Goal: Navigation & Orientation: Understand site structure

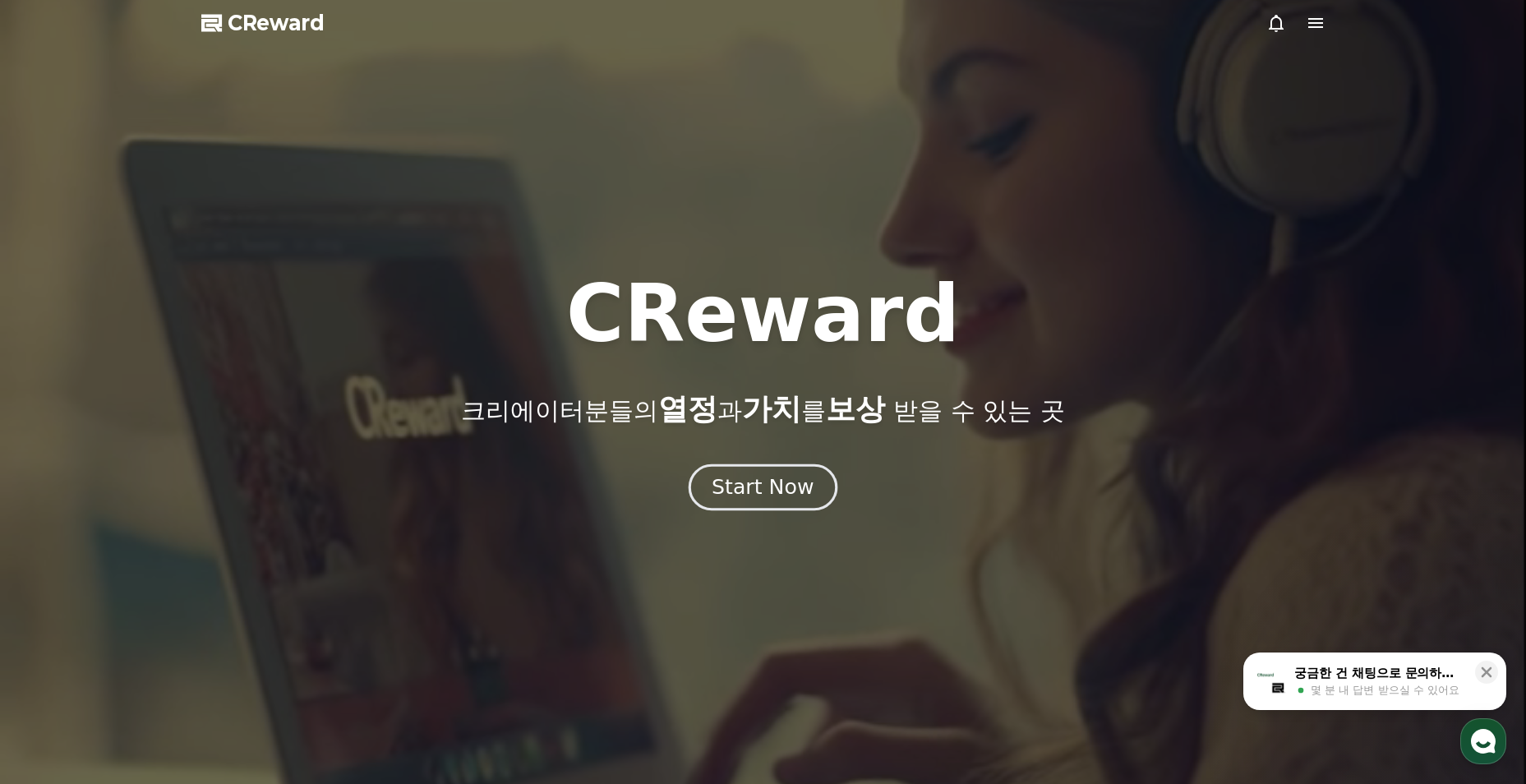
click at [760, 473] on button "Start Now" at bounding box center [763, 487] width 149 height 47
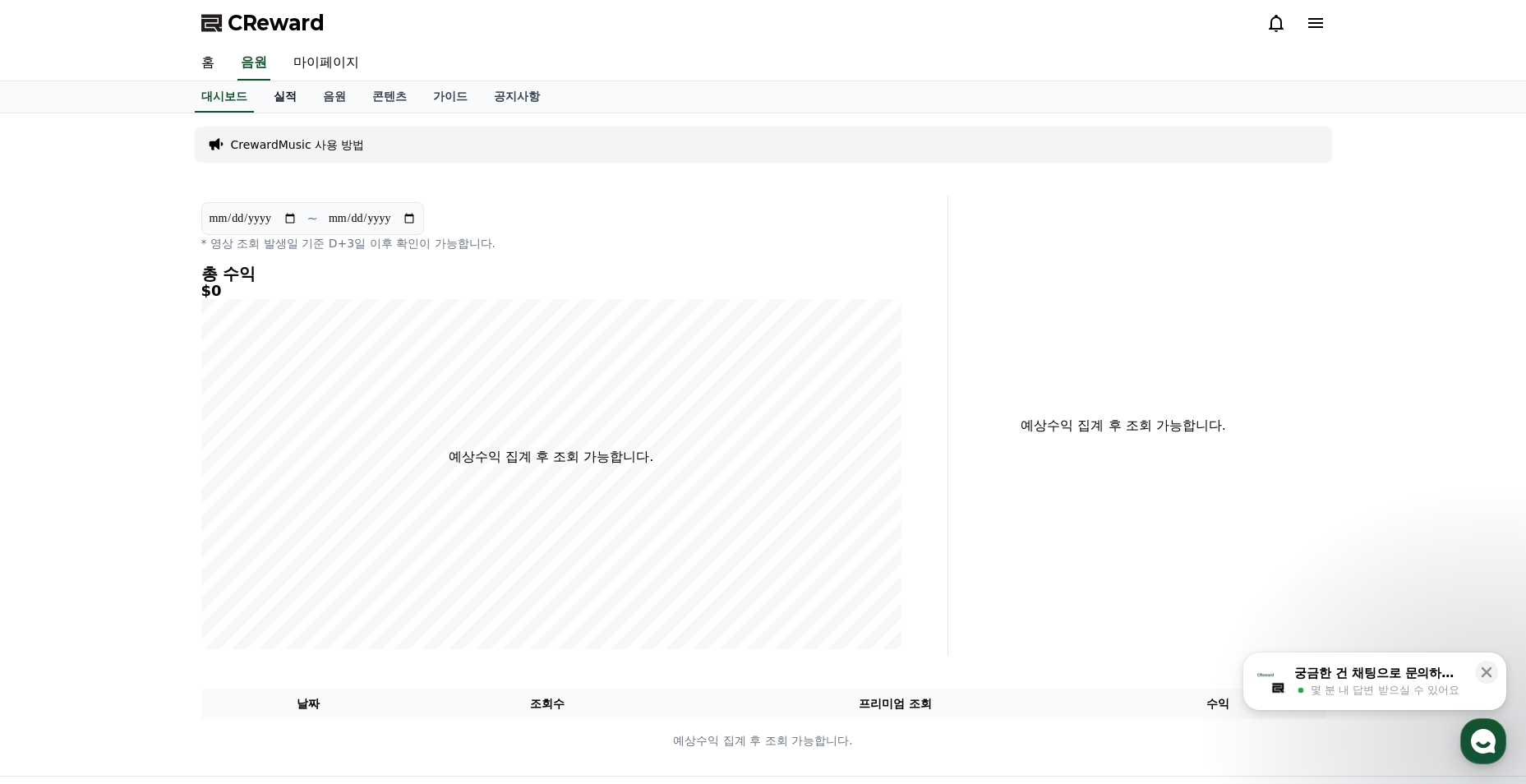
click at [278, 99] on link "실적" at bounding box center [286, 97] width 50 height 31
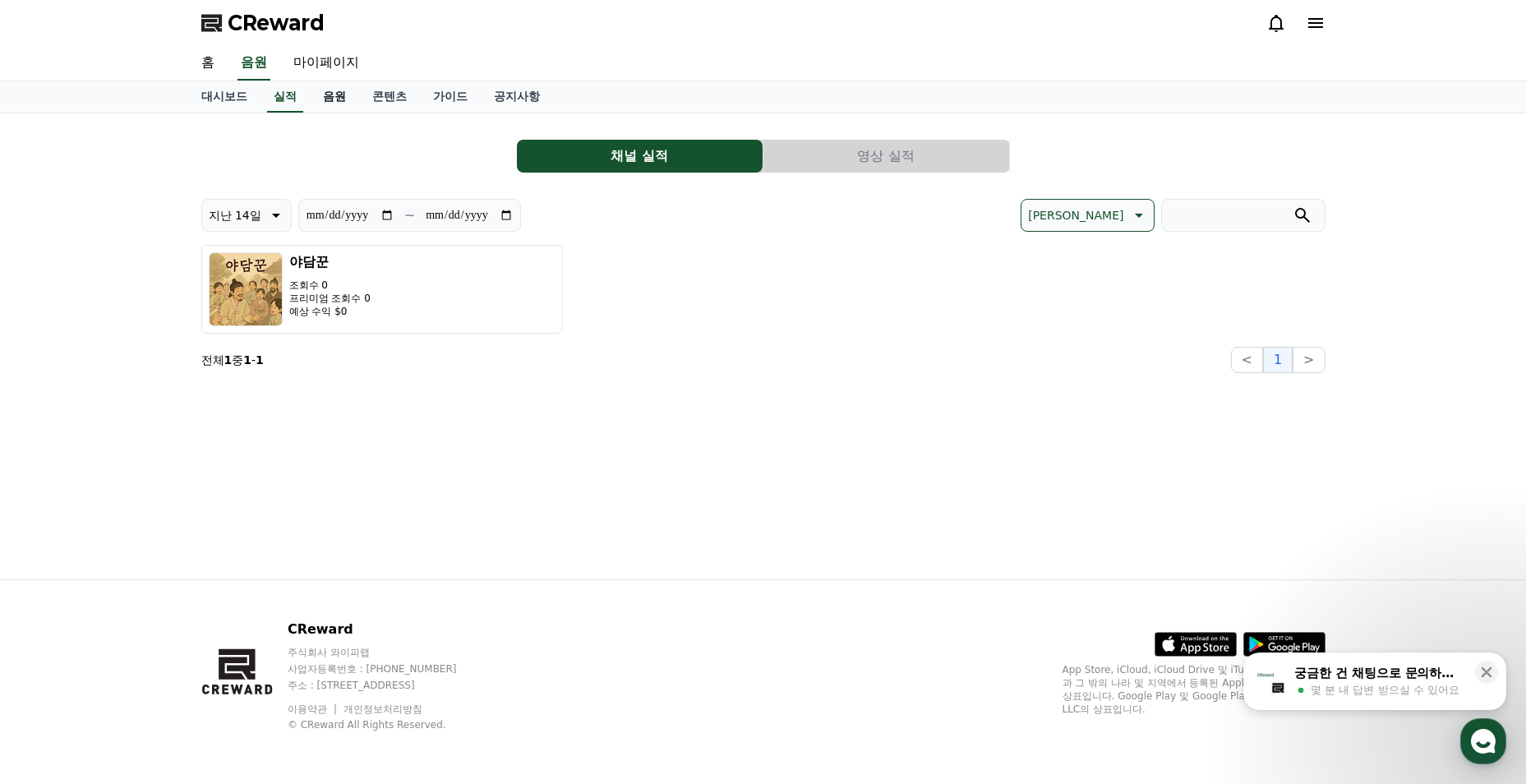
click at [317, 101] on link "음원" at bounding box center [334, 97] width 50 height 31
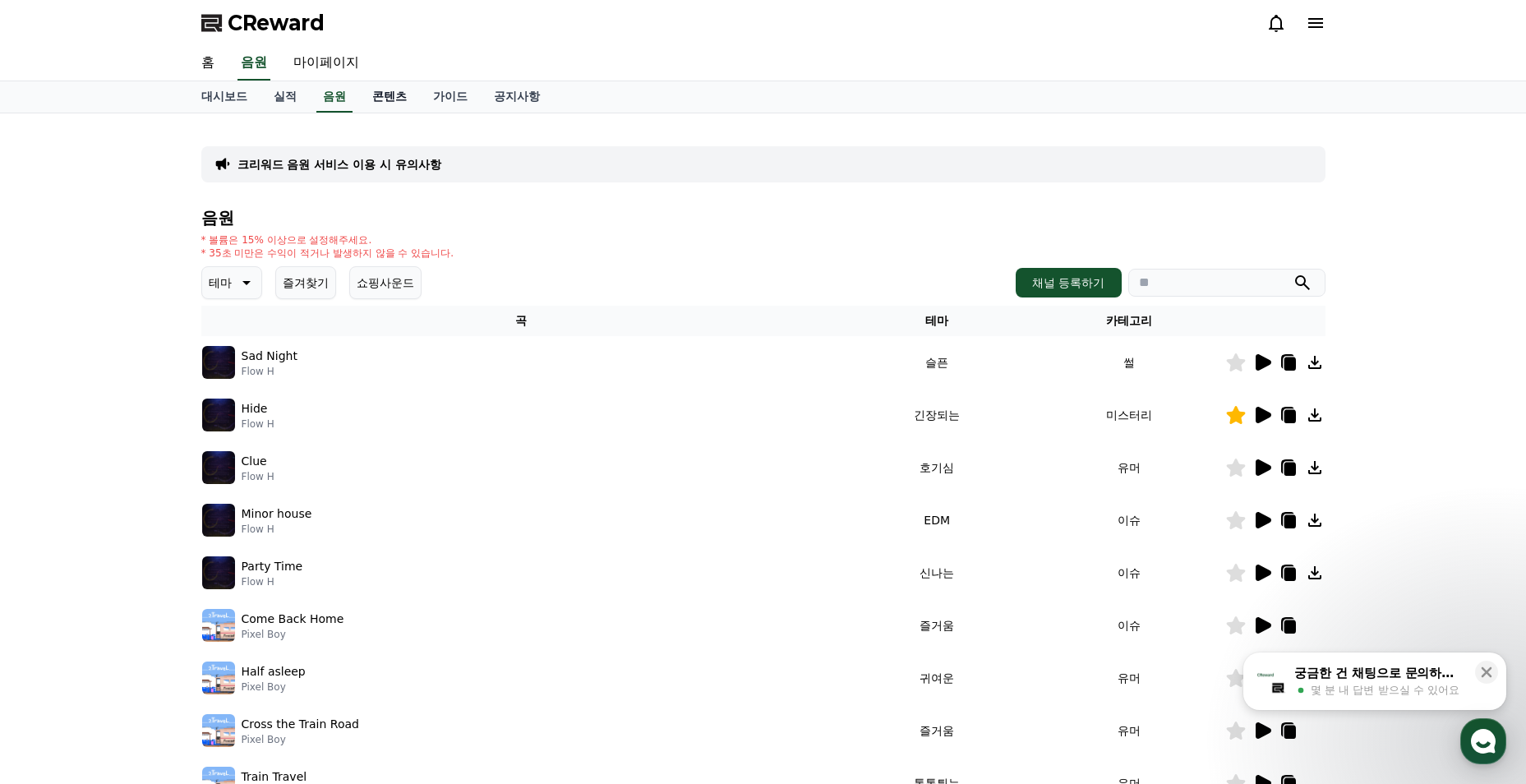
click at [375, 97] on link "콘텐츠" at bounding box center [389, 97] width 61 height 31
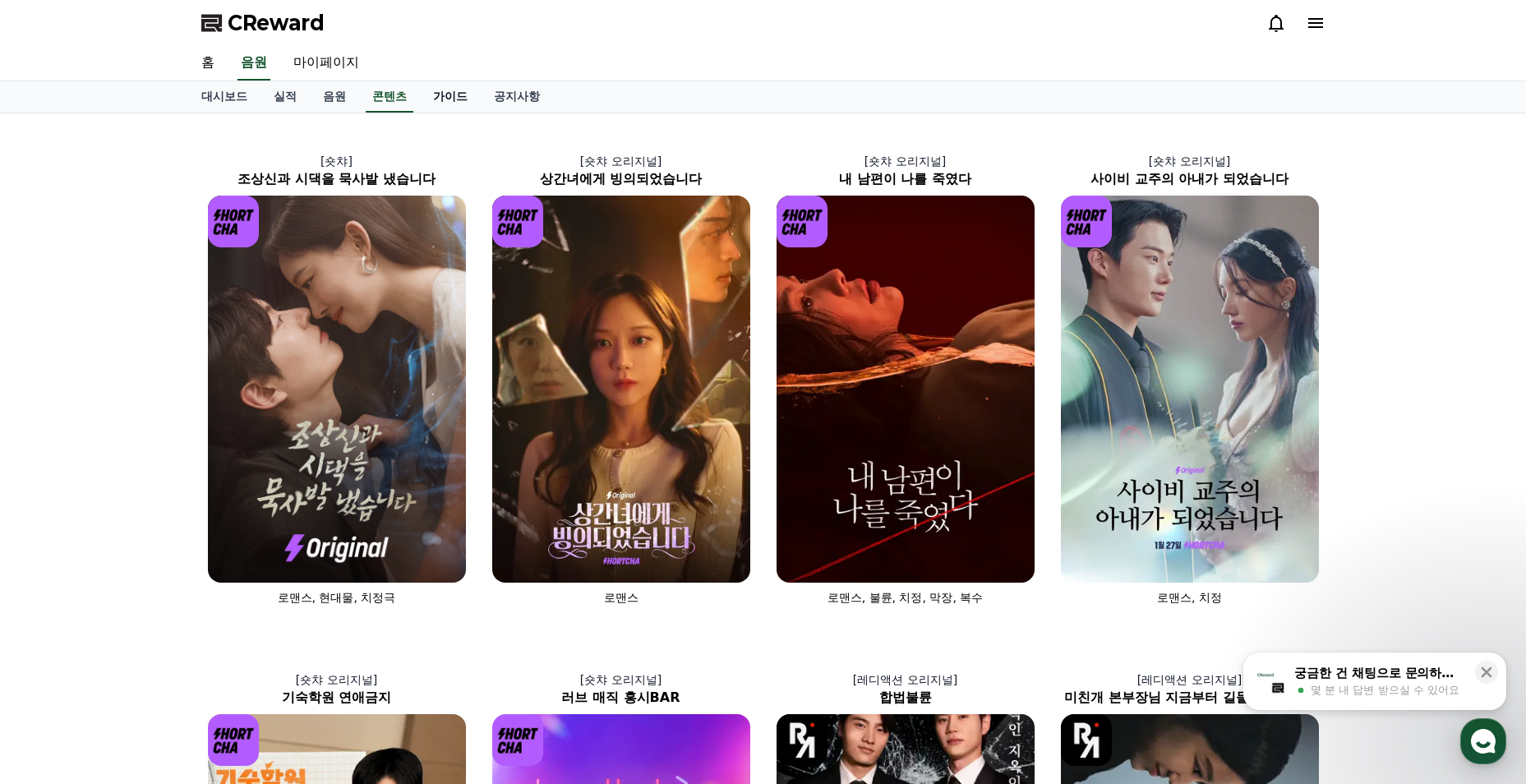
click at [439, 94] on link "가이드" at bounding box center [450, 97] width 61 height 31
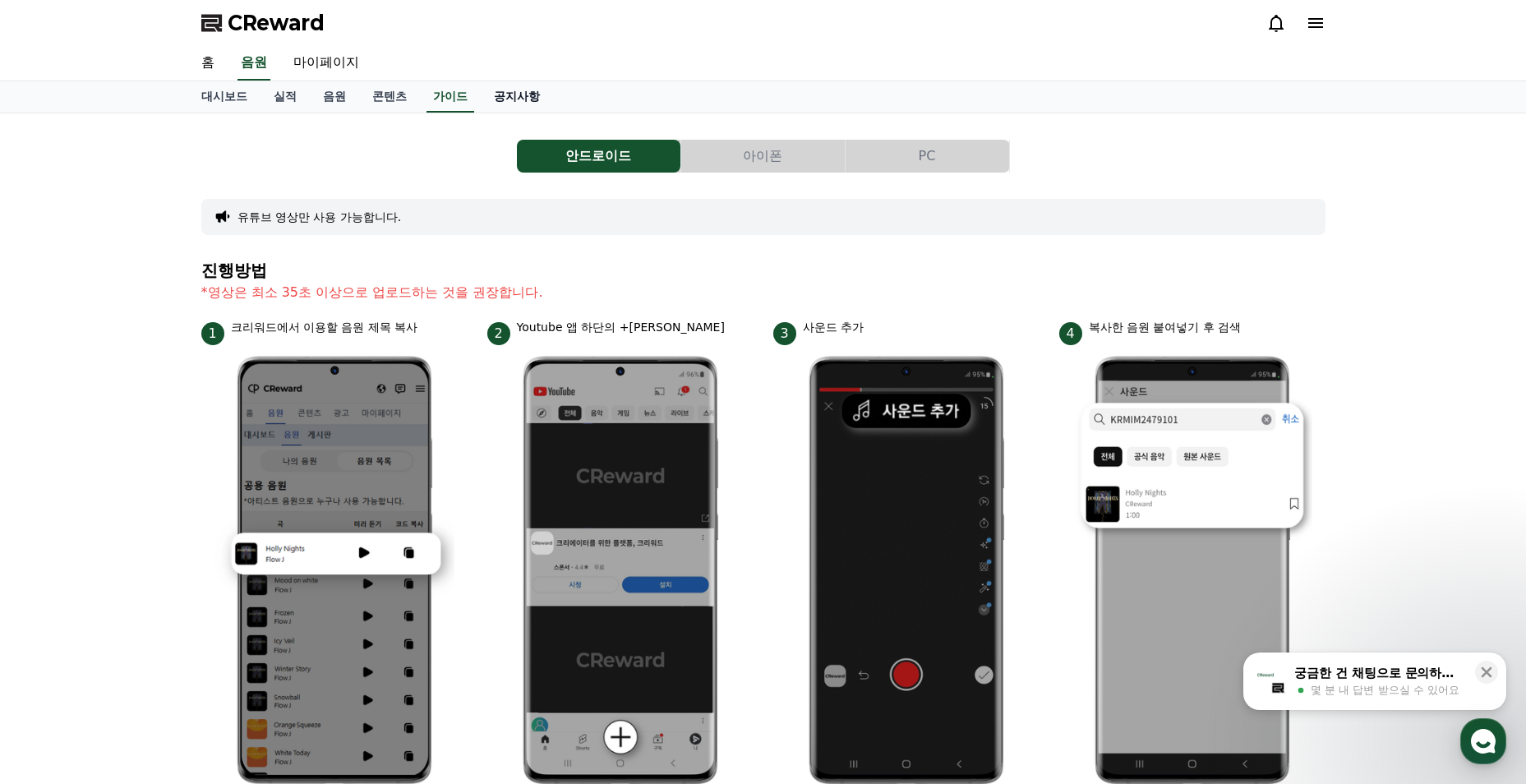
click at [507, 94] on link "공지사항" at bounding box center [516, 97] width 73 height 31
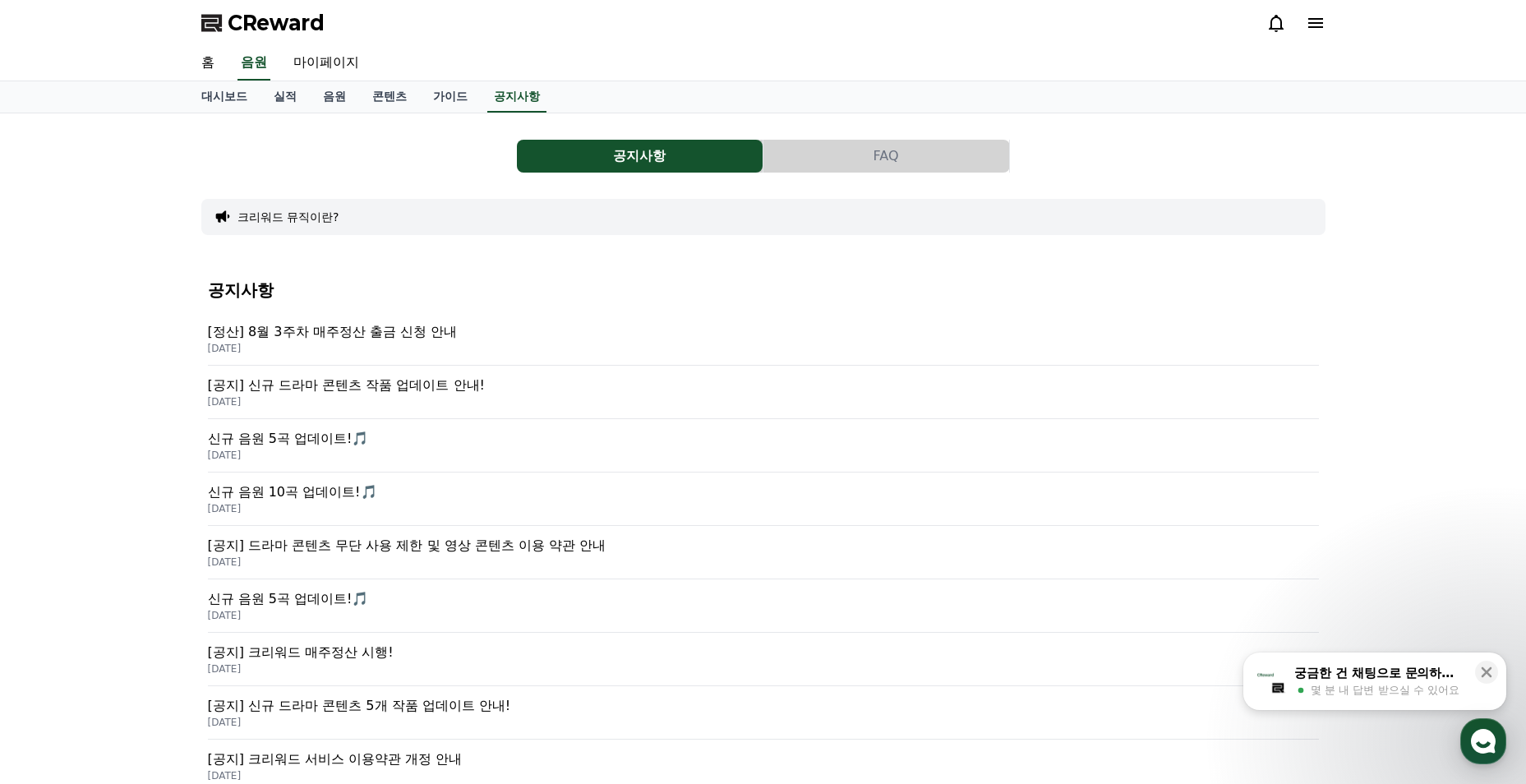
click at [482, 96] on div "대시보드 실적 음원 콘텐츠 가이드 공지사항" at bounding box center [763, 97] width 1150 height 31
click at [441, 96] on link "가이드" at bounding box center [450, 97] width 61 height 31
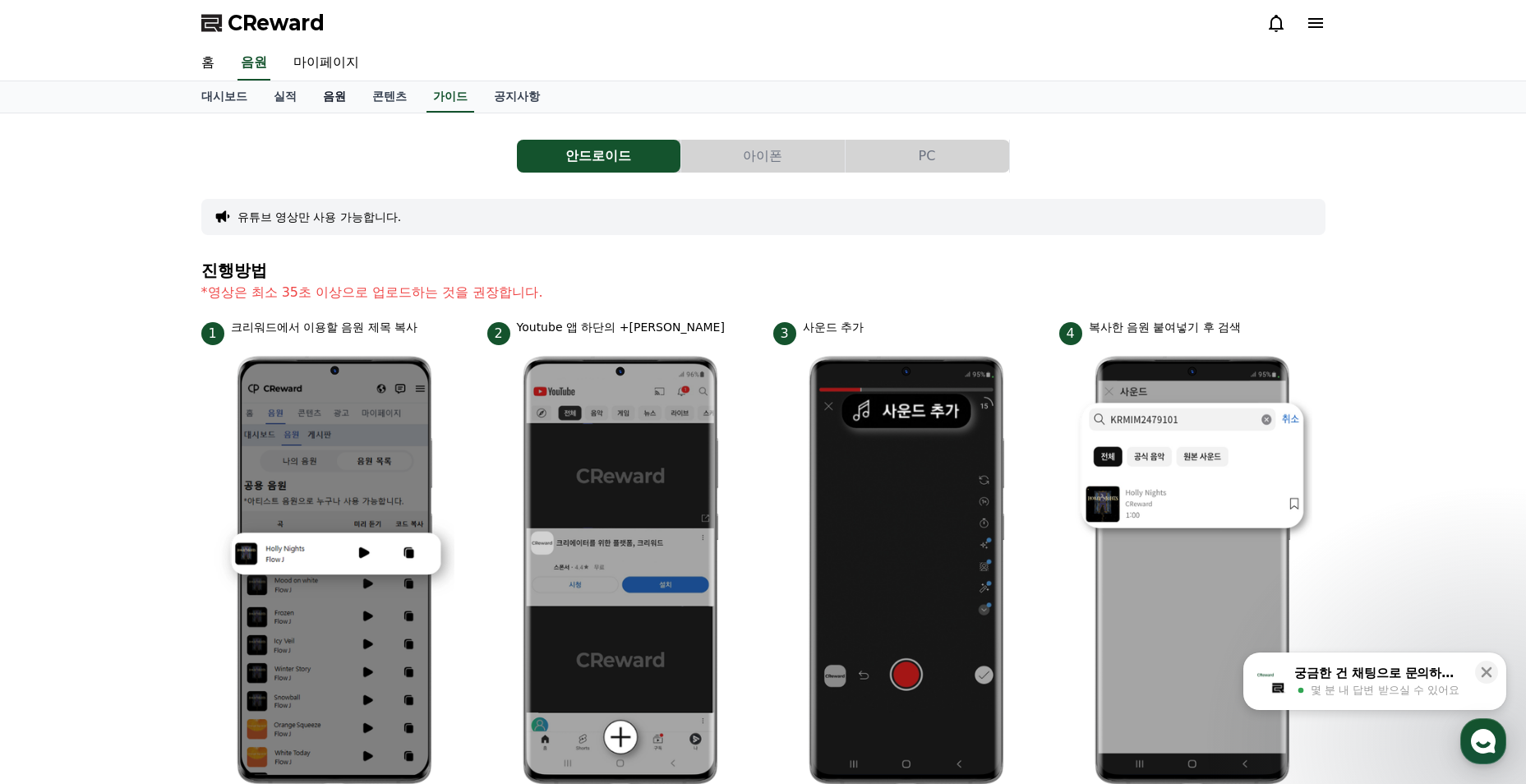
click at [327, 106] on link "음원" at bounding box center [334, 97] width 50 height 31
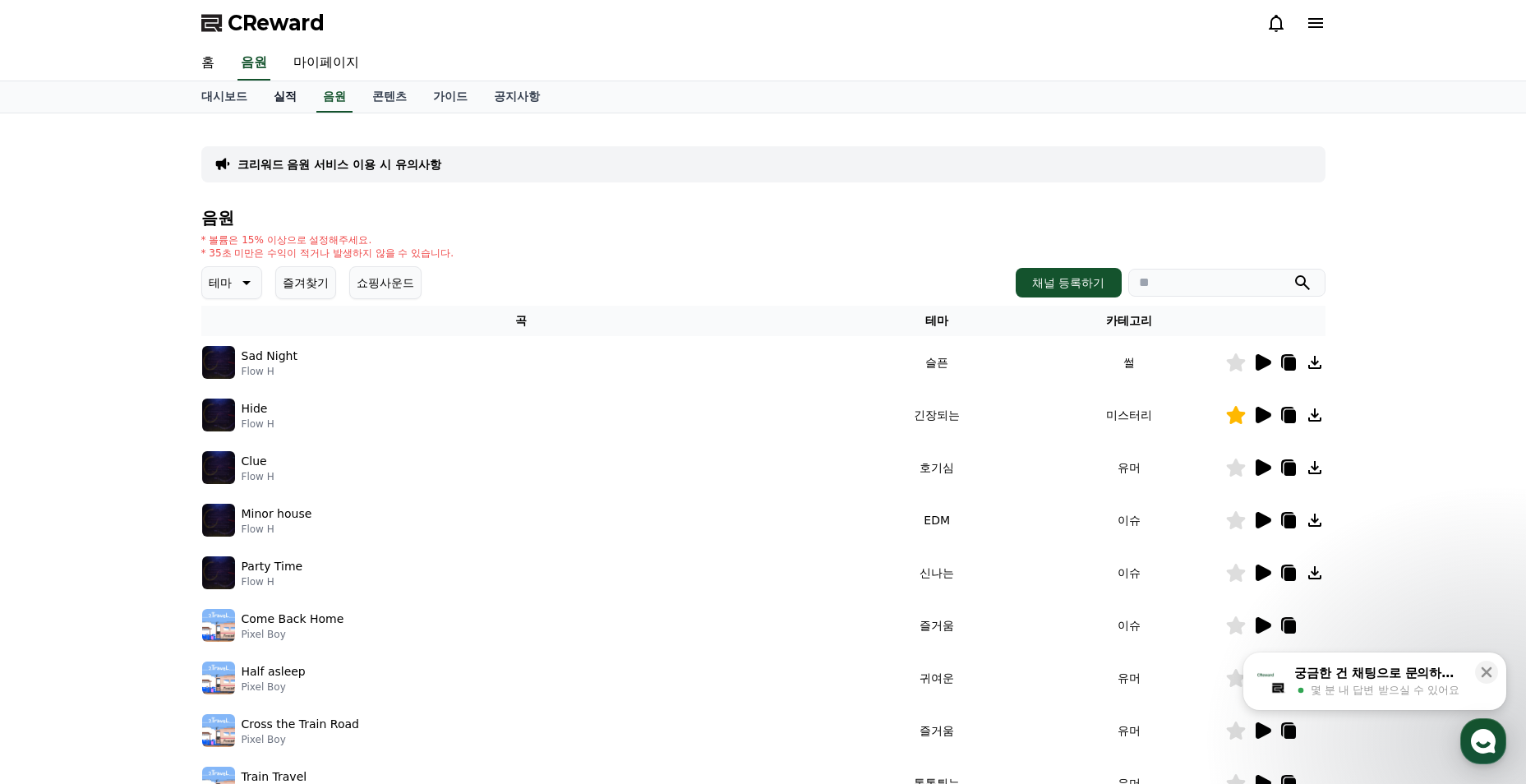
click at [272, 104] on link "실적" at bounding box center [286, 97] width 50 height 31
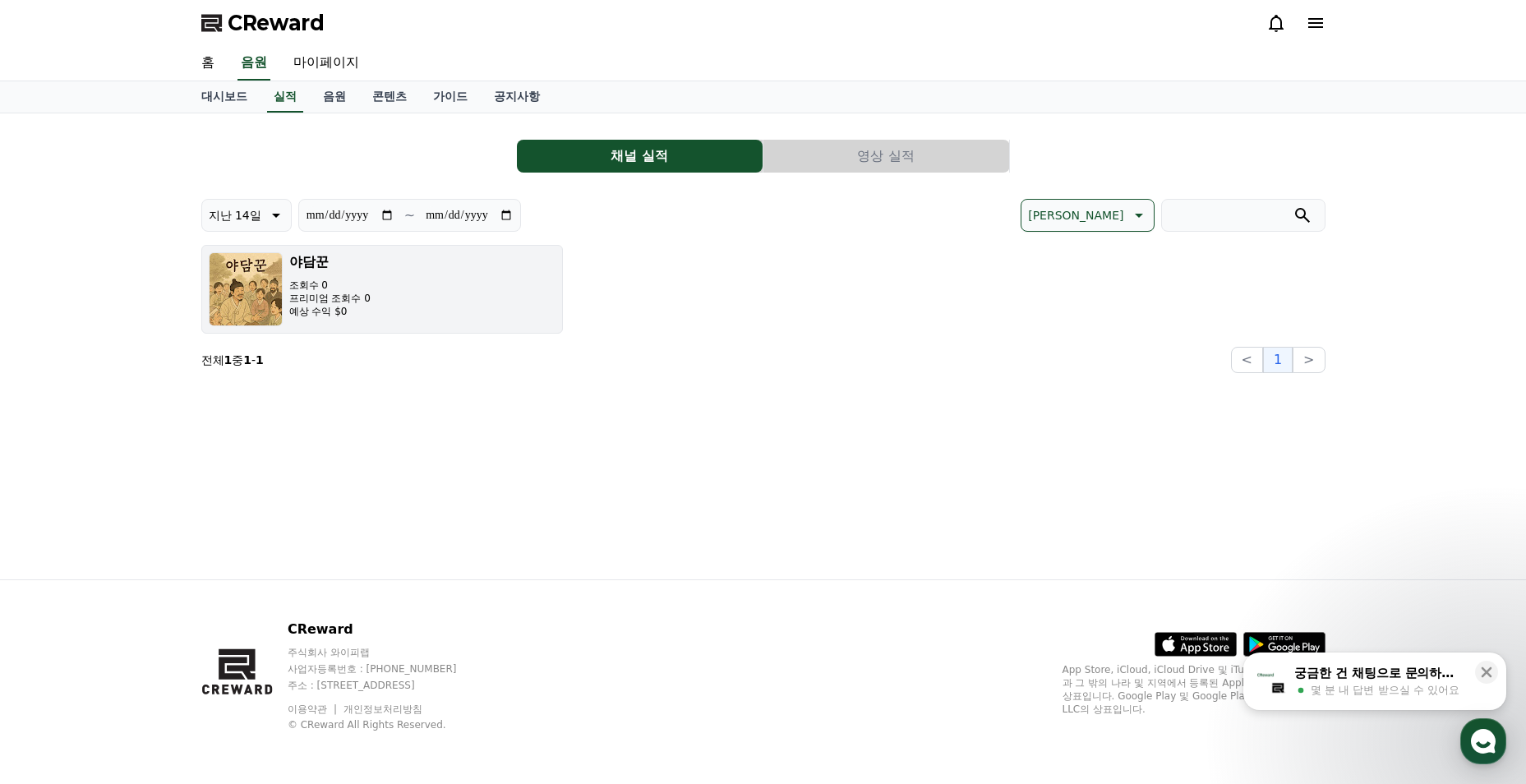
click at [349, 264] on h3 "야담꾼" at bounding box center [330, 262] width 82 height 19
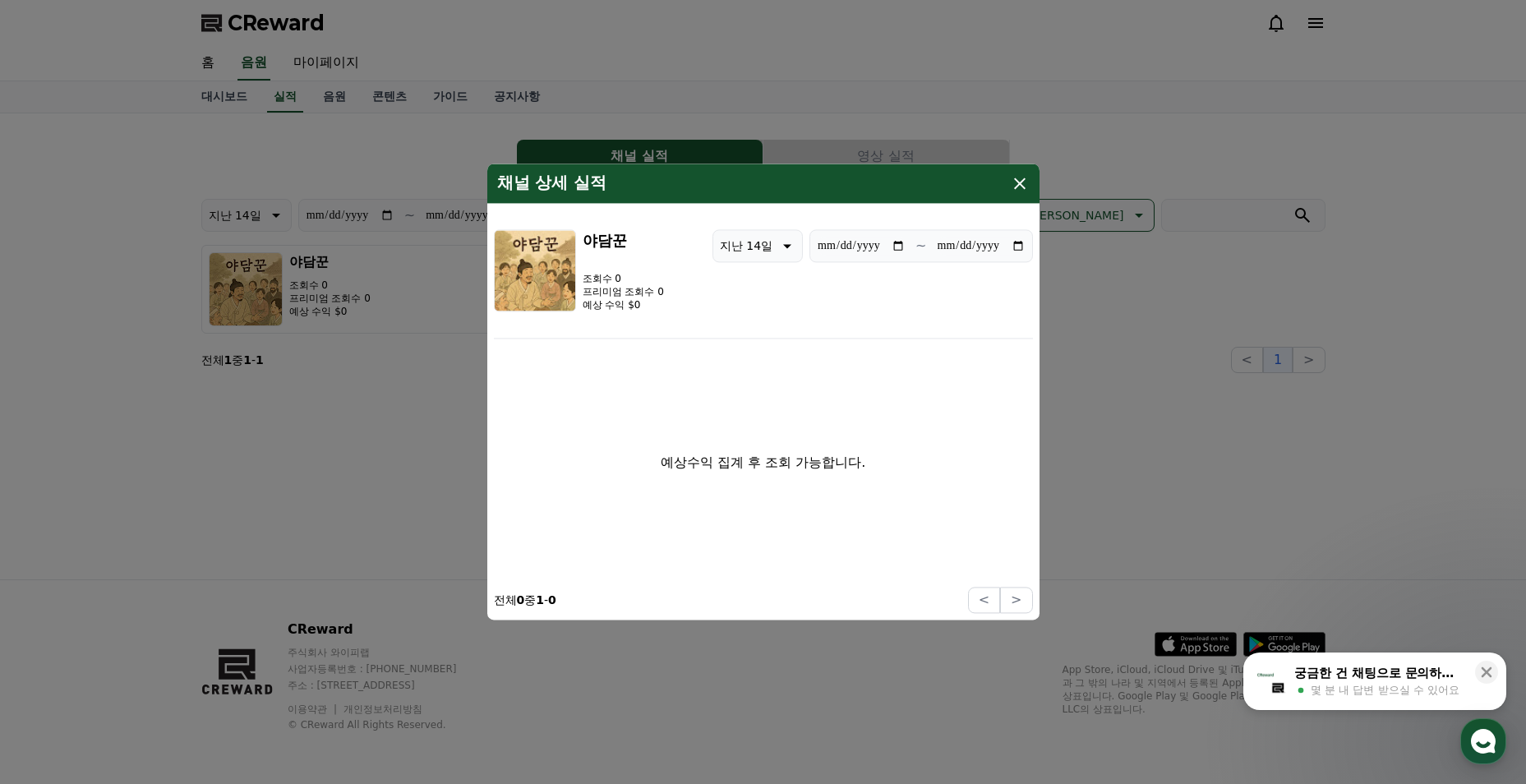
click at [1014, 184] on icon "modal" at bounding box center [1019, 183] width 19 height 19
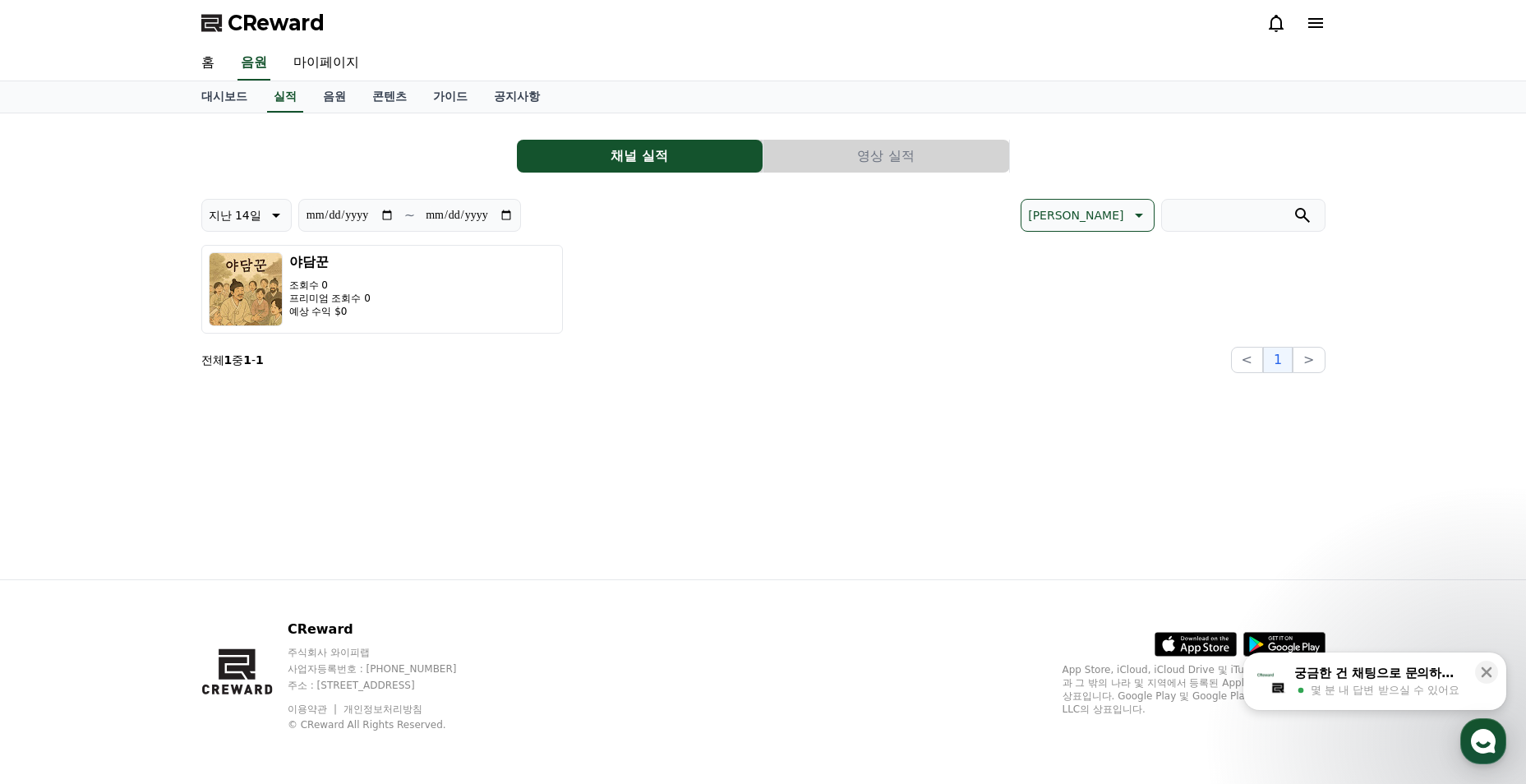
click at [241, 26] on span "CReward" at bounding box center [276, 23] width 97 height 27
